Goal: Transaction & Acquisition: Purchase product/service

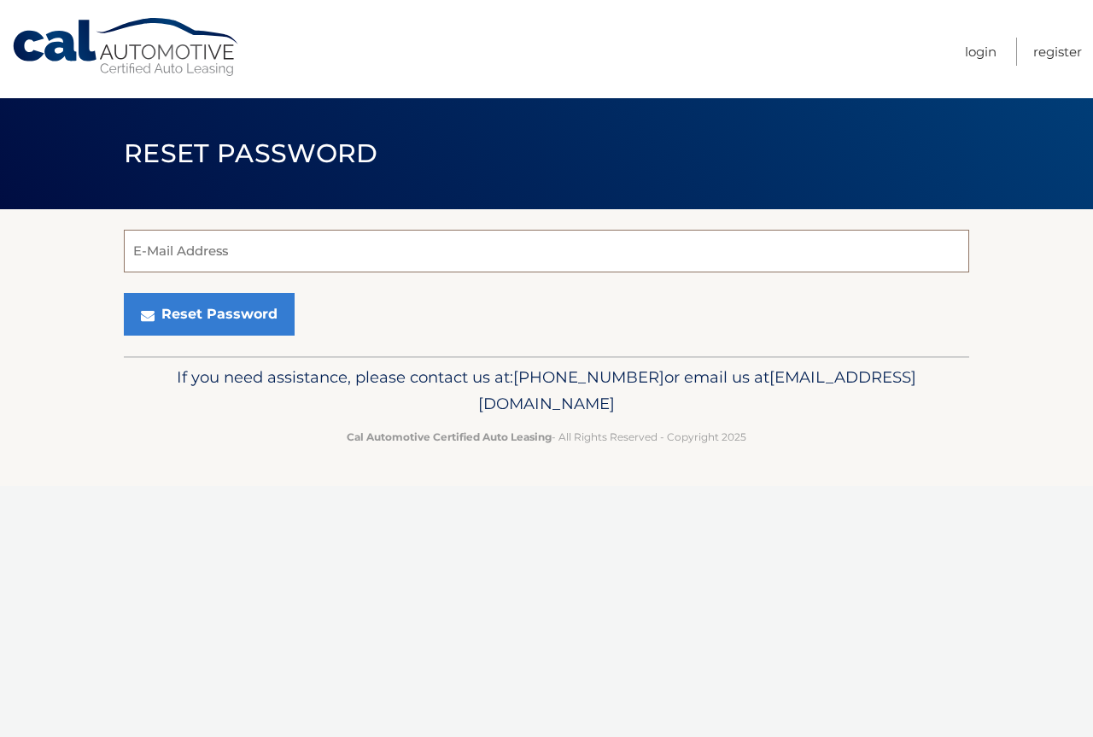
click at [623, 267] on input "E-Mail Address" at bounding box center [546, 251] width 845 height 43
click at [151, 248] on input "yaelinv@gmail.com" at bounding box center [546, 251] width 845 height 43
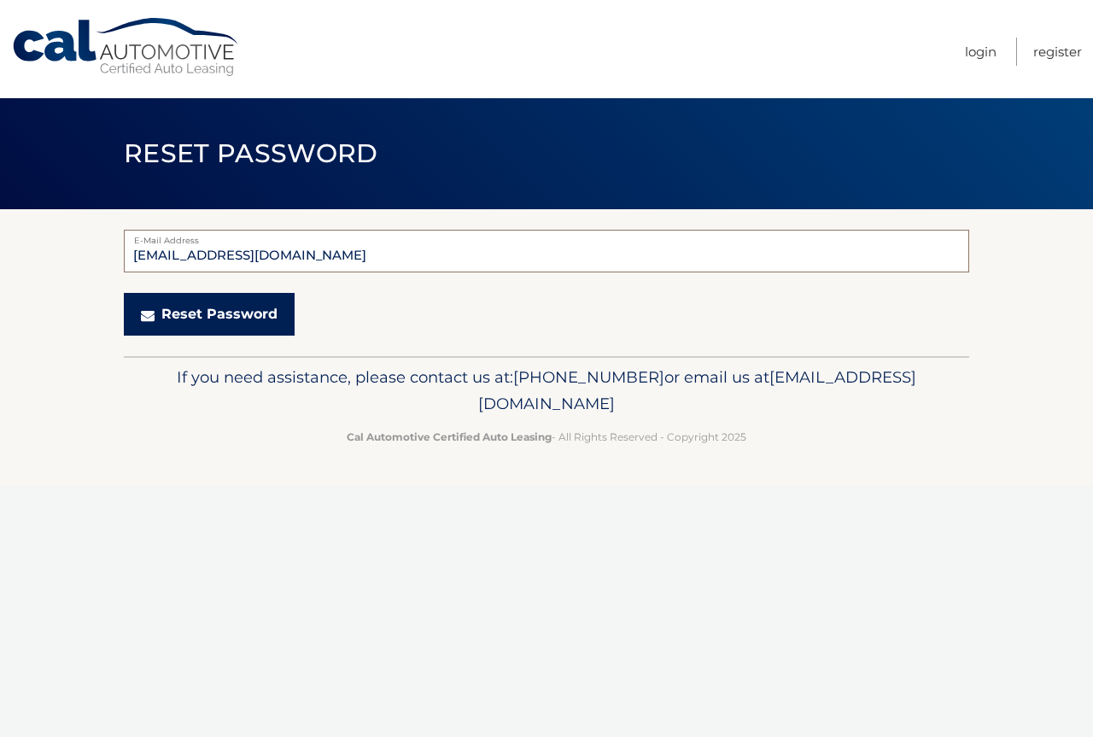
type input "yarlinv@gmail.com"
click at [240, 327] on button "Reset Password" at bounding box center [209, 314] width 171 height 43
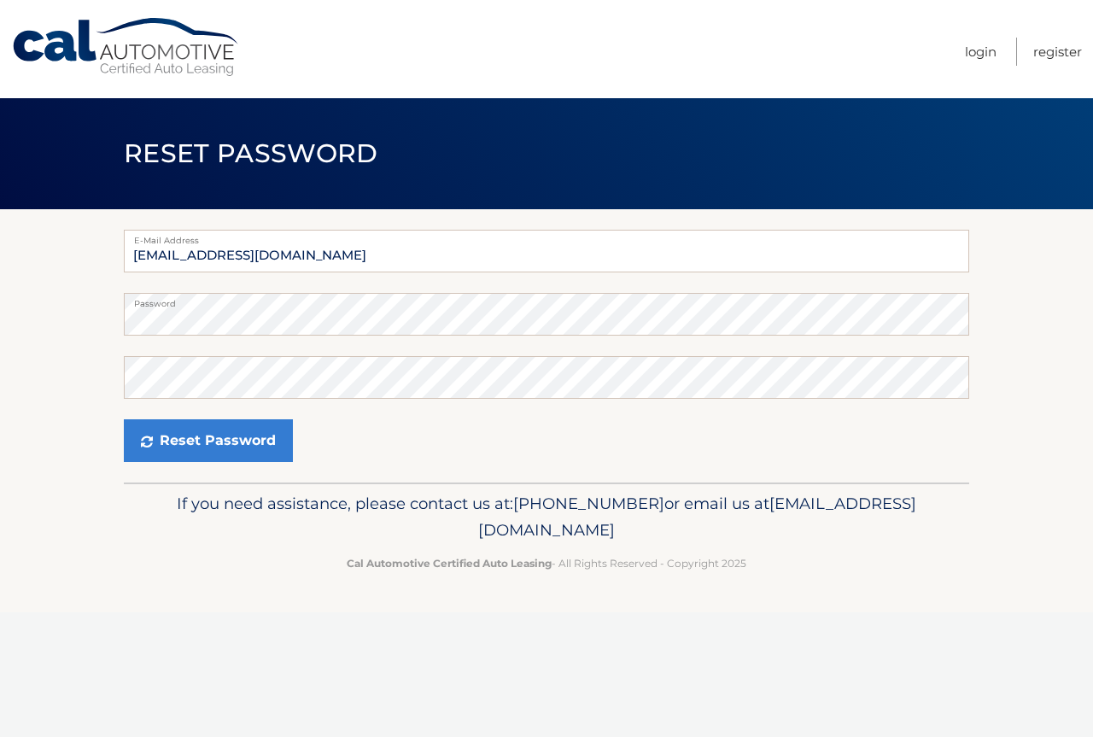
click at [86, 325] on section "E-Mail Address yarlinv@gmail.com Password Confirm Password Reset Password" at bounding box center [546, 345] width 1093 height 273
click at [0, 320] on section "E-Mail Address yarlinv@gmail.com Password Confirm Password Reset Password" at bounding box center [546, 345] width 1093 height 273
click at [160, 438] on button "Reset Password" at bounding box center [208, 440] width 169 height 43
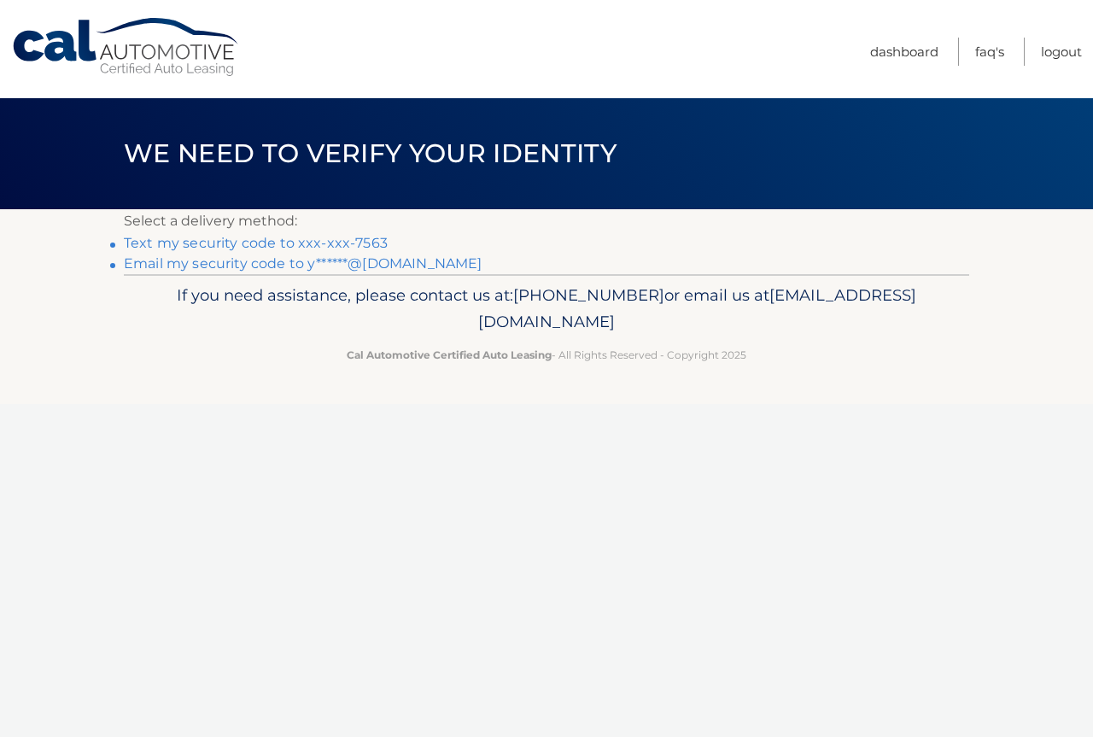
click at [361, 242] on link "Text my security code to xxx-xxx-7563" at bounding box center [256, 243] width 264 height 16
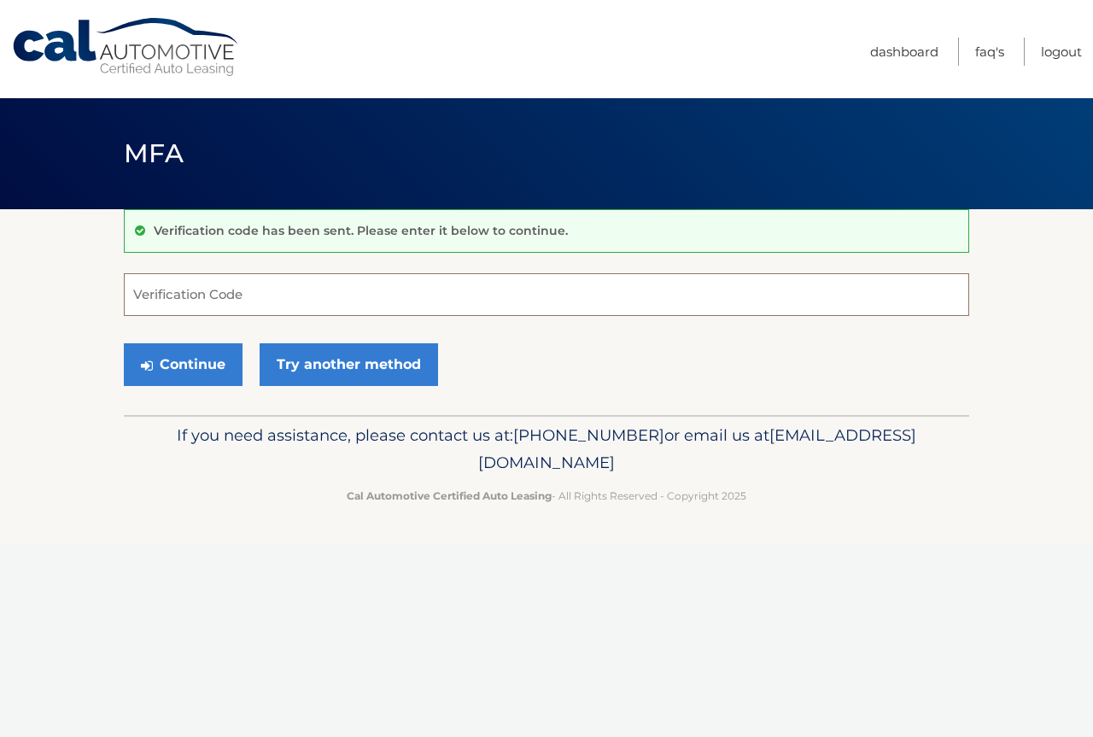
click at [508, 300] on input "Verification Code" at bounding box center [546, 294] width 845 height 43
type input "766792"
click at [173, 364] on button "Continue" at bounding box center [183, 364] width 119 height 43
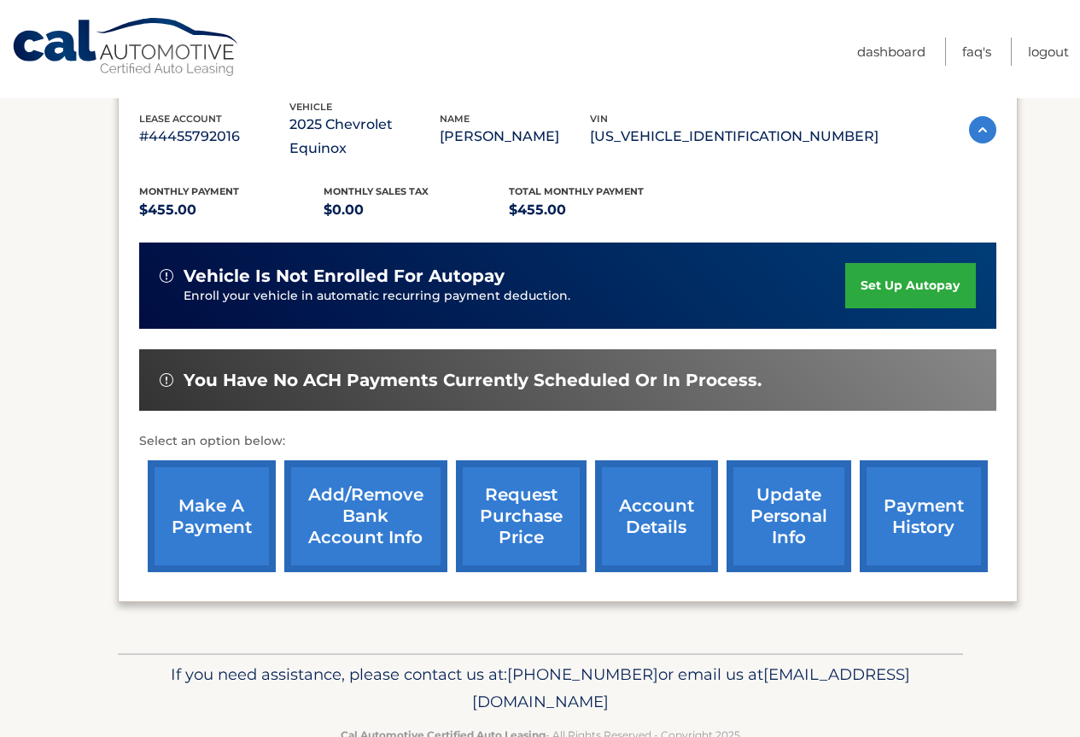
scroll to position [298, 0]
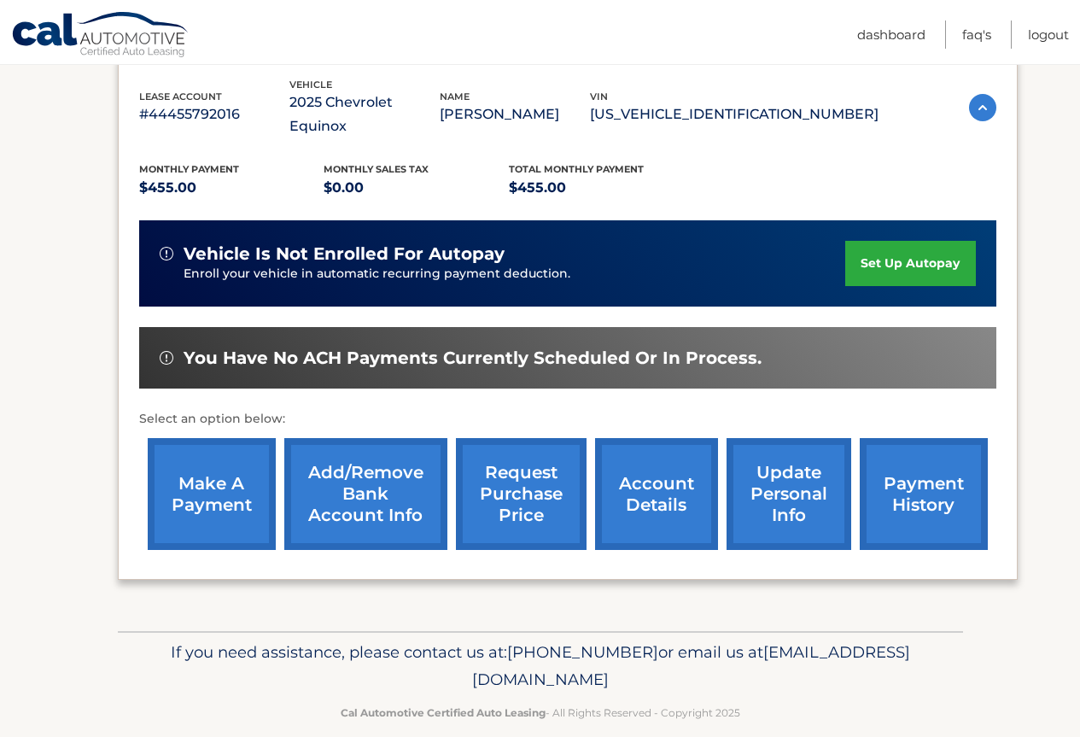
click at [237, 471] on link "make a payment" at bounding box center [212, 494] width 128 height 112
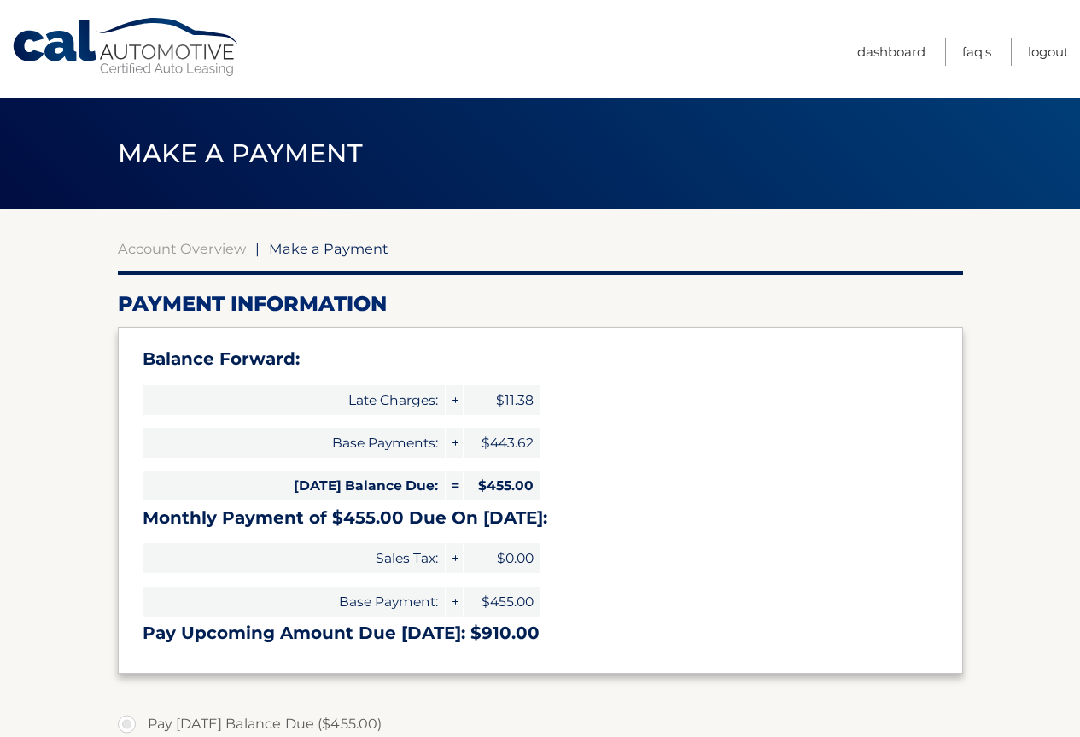
select select "MWQwZTEwZjYtZDk3OS00MzU1LWE3YTQtM2NlNGQ4ZDhlYTU1"
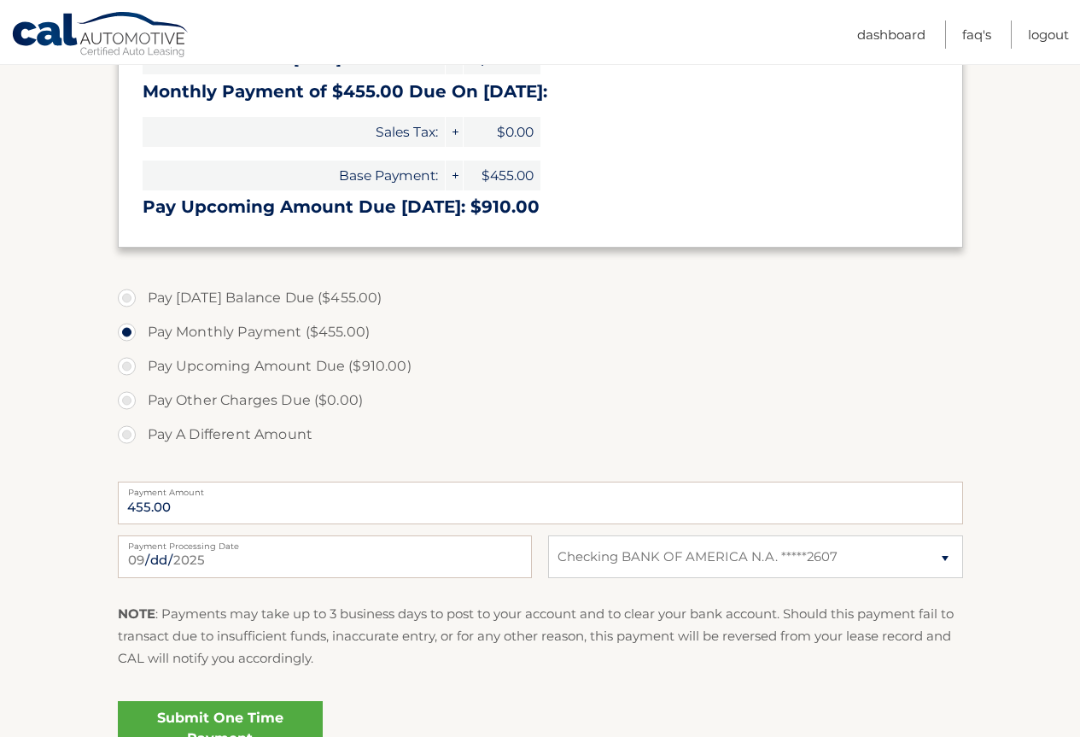
scroll to position [427, 0]
click at [167, 430] on label "Pay A Different Amount" at bounding box center [540, 434] width 845 height 34
click at [142, 430] on input "Pay A Different Amount" at bounding box center [133, 430] width 17 height 27
radio input "true"
type input "227.50"
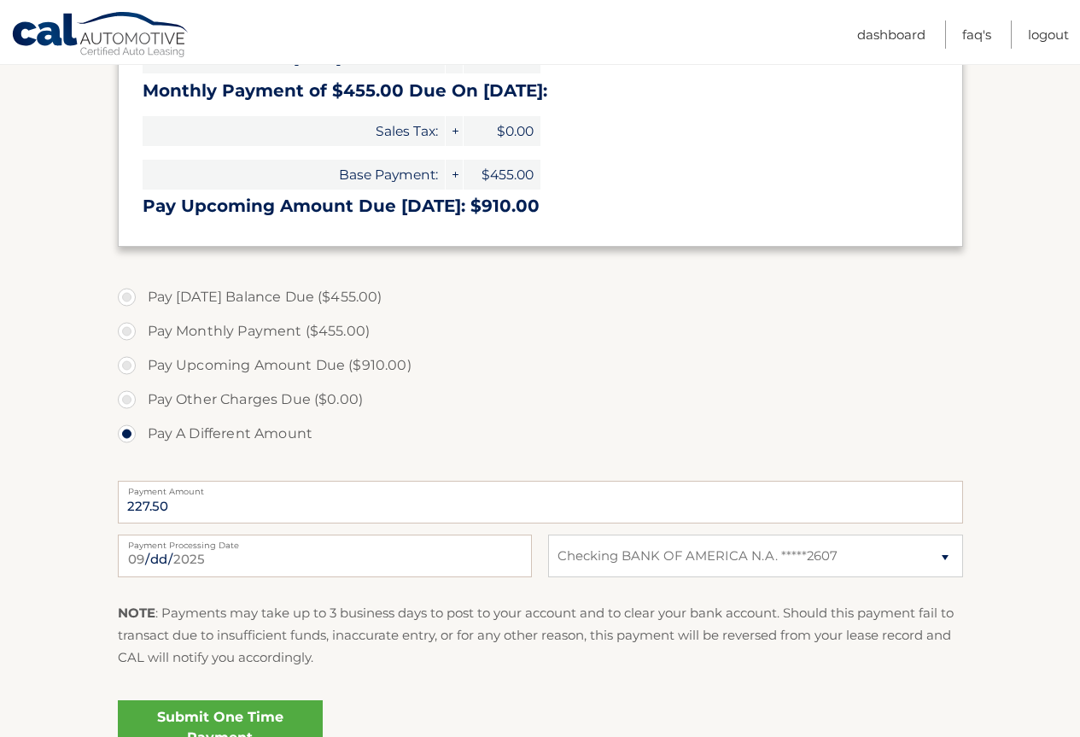
click at [555, 406] on label "Pay Other Charges Due ($0.00)" at bounding box center [540, 399] width 845 height 34
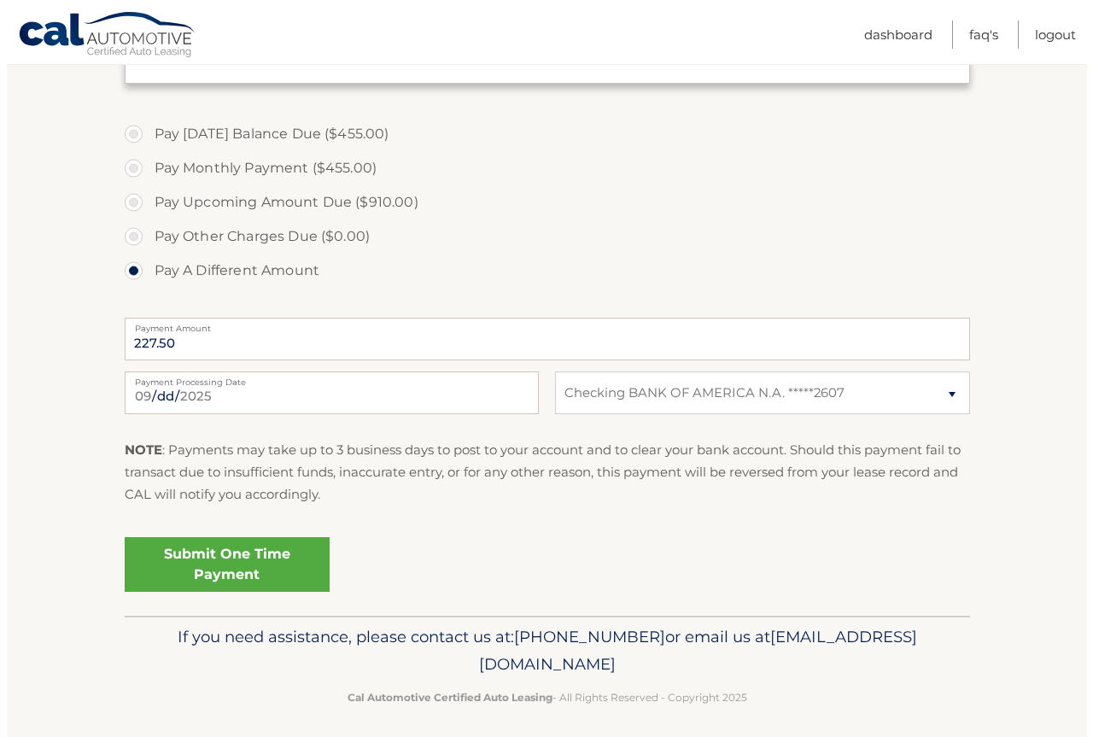
scroll to position [598, 0]
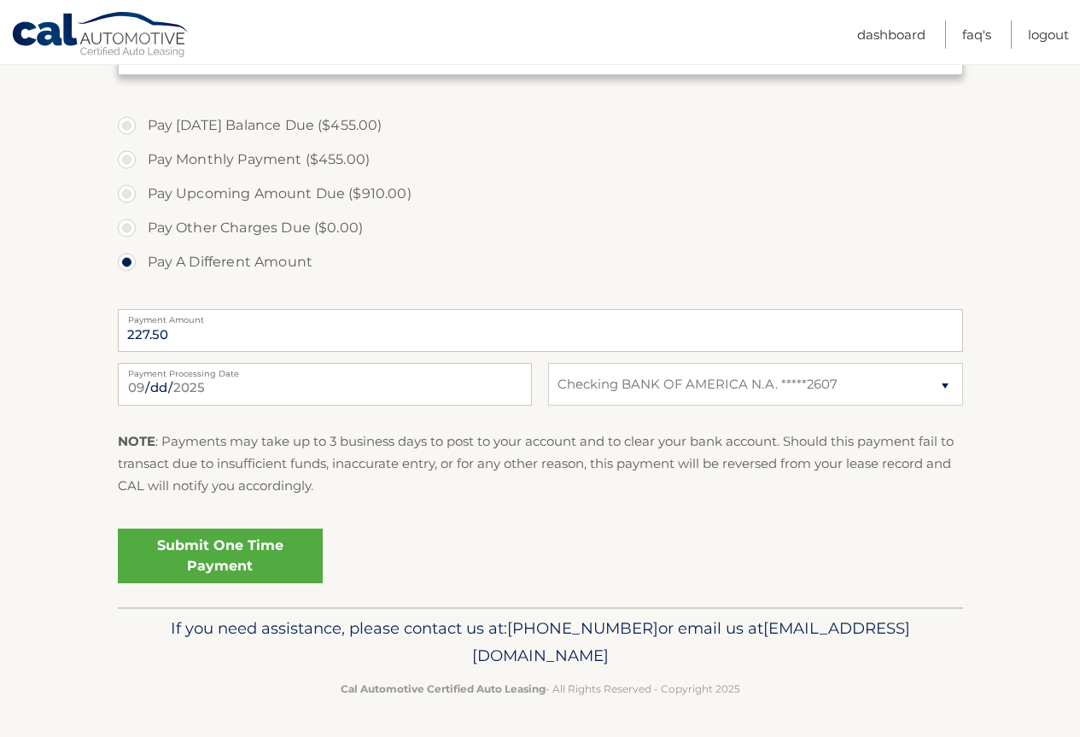
click at [254, 551] on link "Submit One Time Payment" at bounding box center [220, 555] width 205 height 55
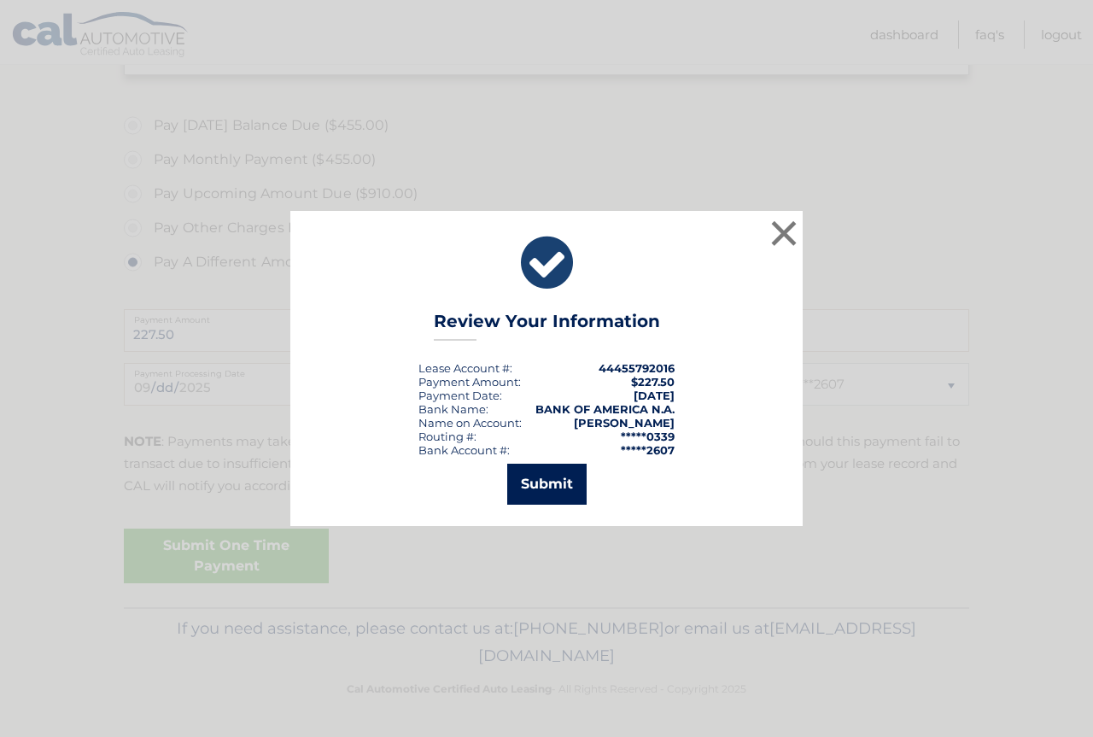
click at [549, 483] on button "Submit" at bounding box center [546, 484] width 79 height 41
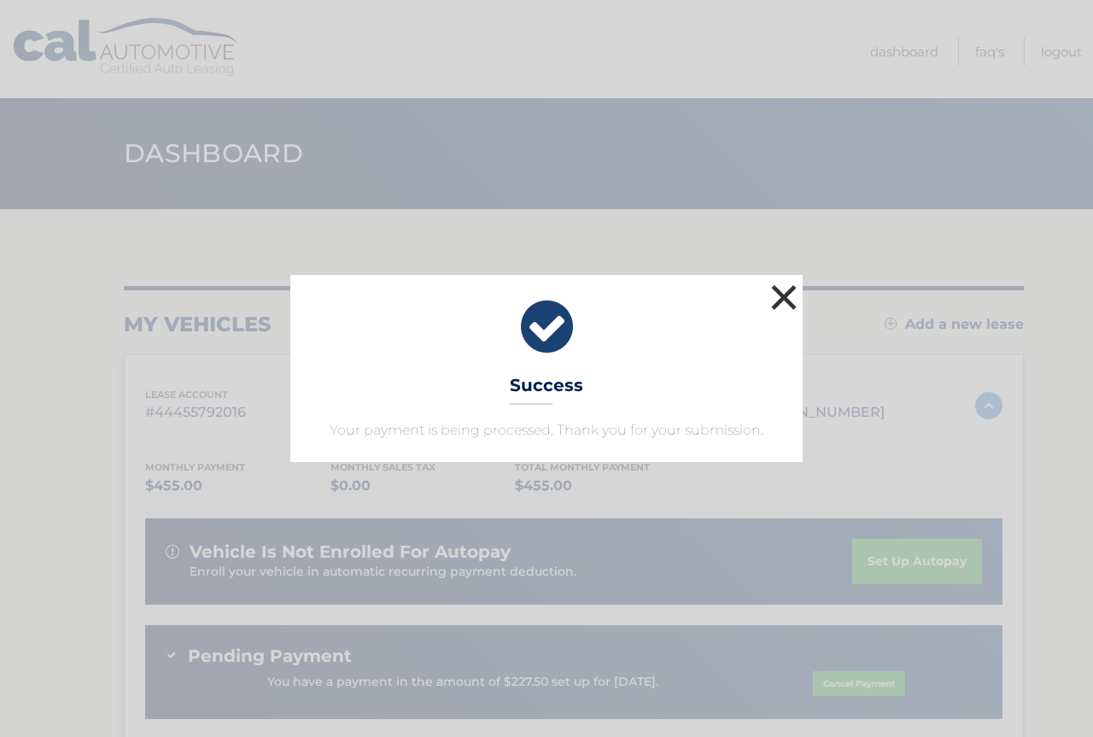
click at [784, 289] on button "×" at bounding box center [784, 297] width 34 height 34
